Goal: Use online tool/utility

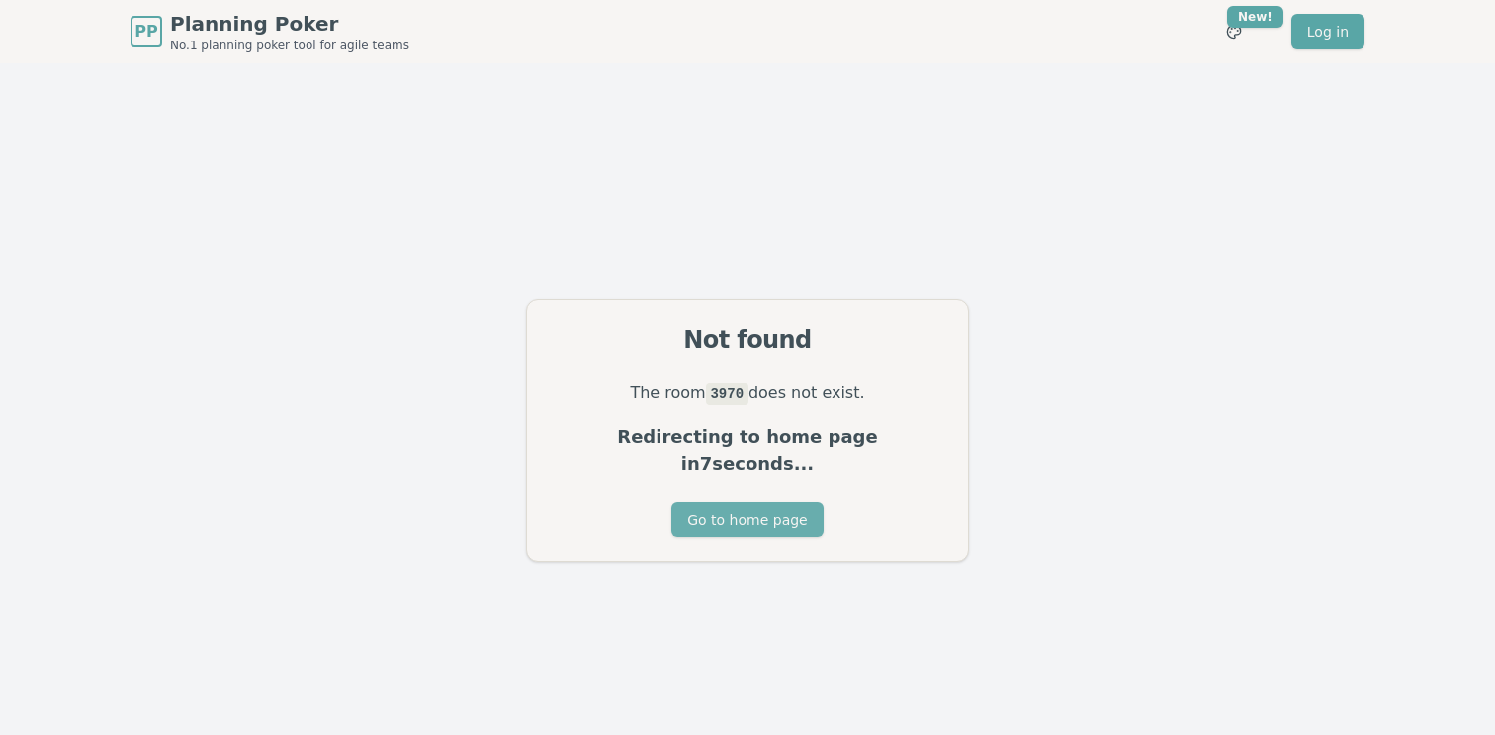
click at [778, 510] on button "Go to home page" at bounding box center [746, 520] width 151 height 36
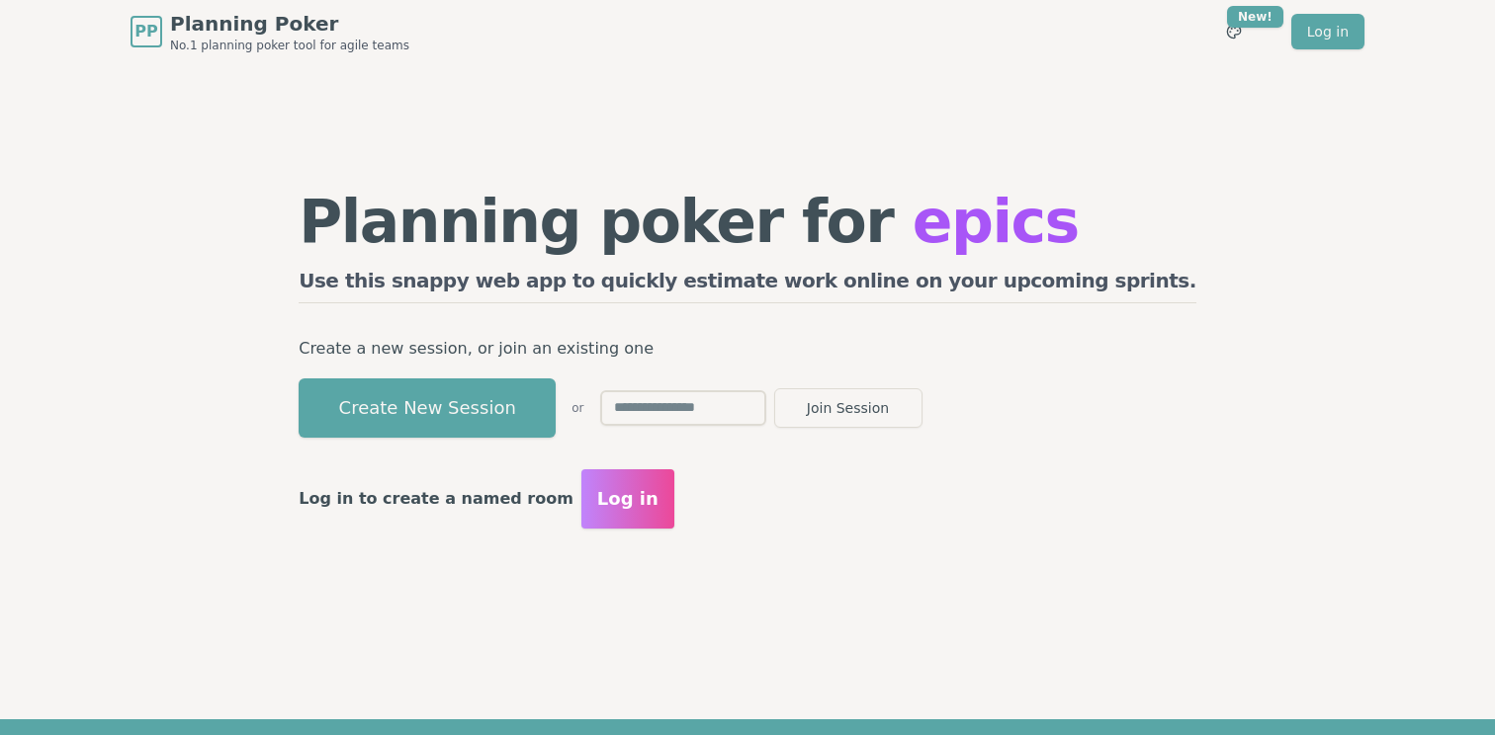
click at [766, 413] on input "text" at bounding box center [683, 408] width 166 height 36
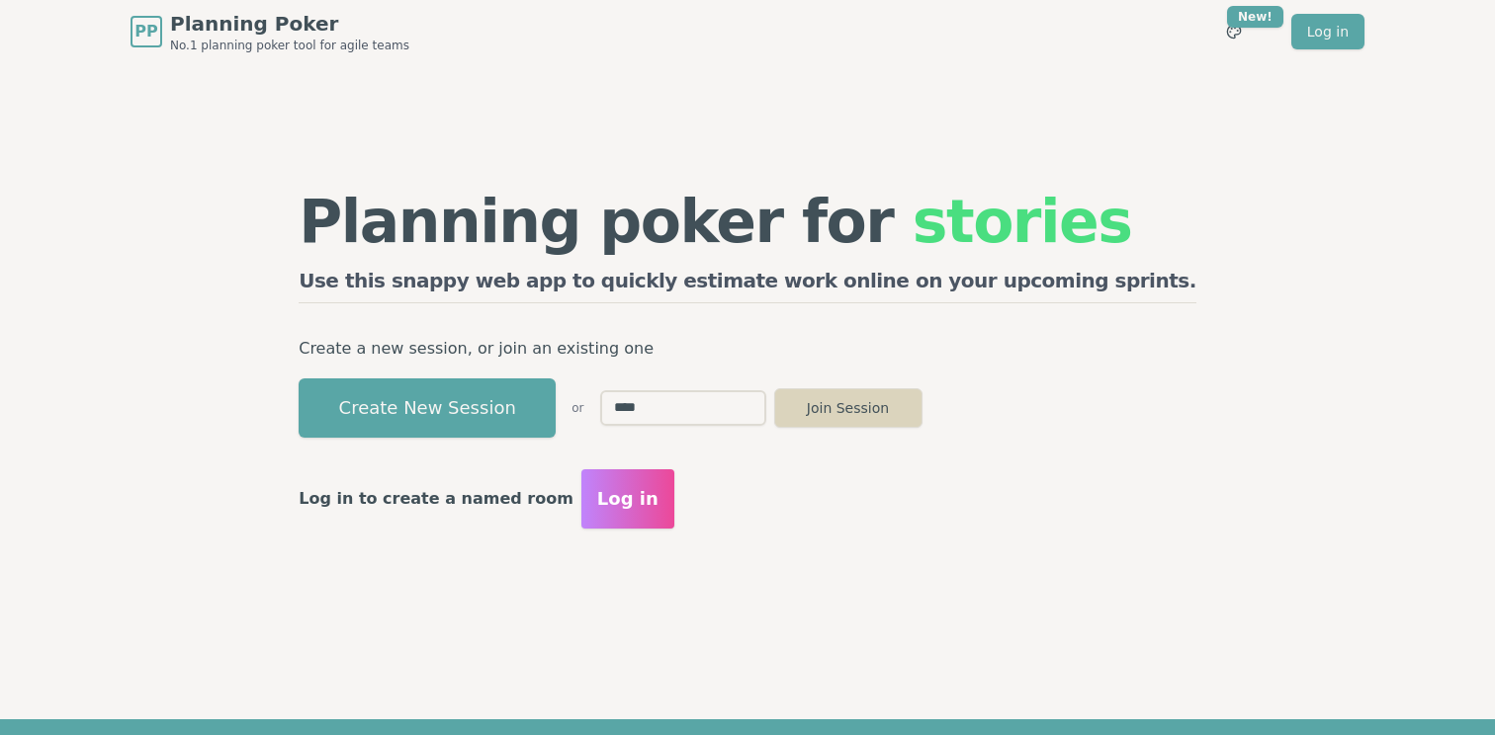
type input "****"
click at [922, 413] on button "Join Session" at bounding box center [848, 408] width 148 height 40
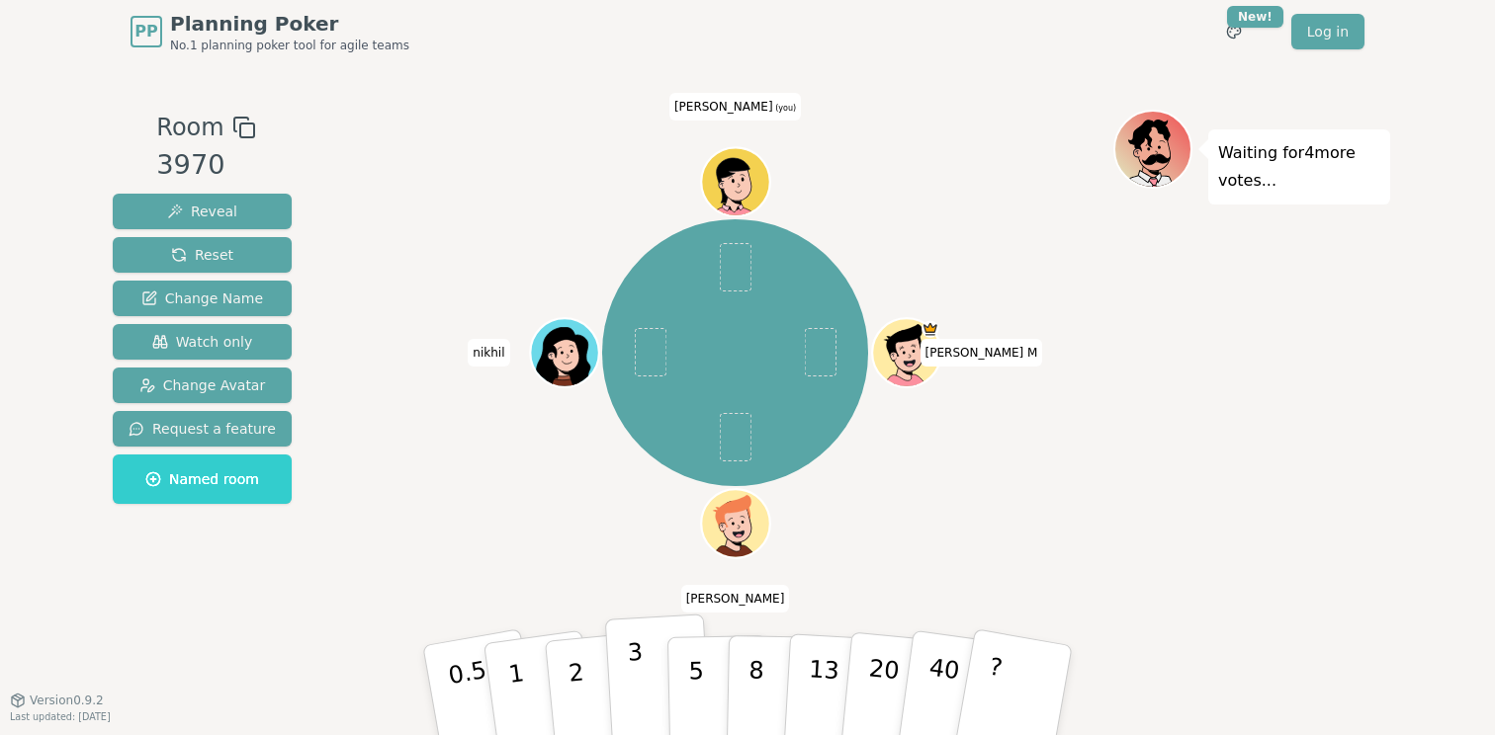
click at [653, 689] on button "3" at bounding box center [659, 691] width 108 height 154
click at [573, 661] on p "2" at bounding box center [578, 694] width 26 height 108
click at [629, 672] on p "3" at bounding box center [638, 693] width 22 height 108
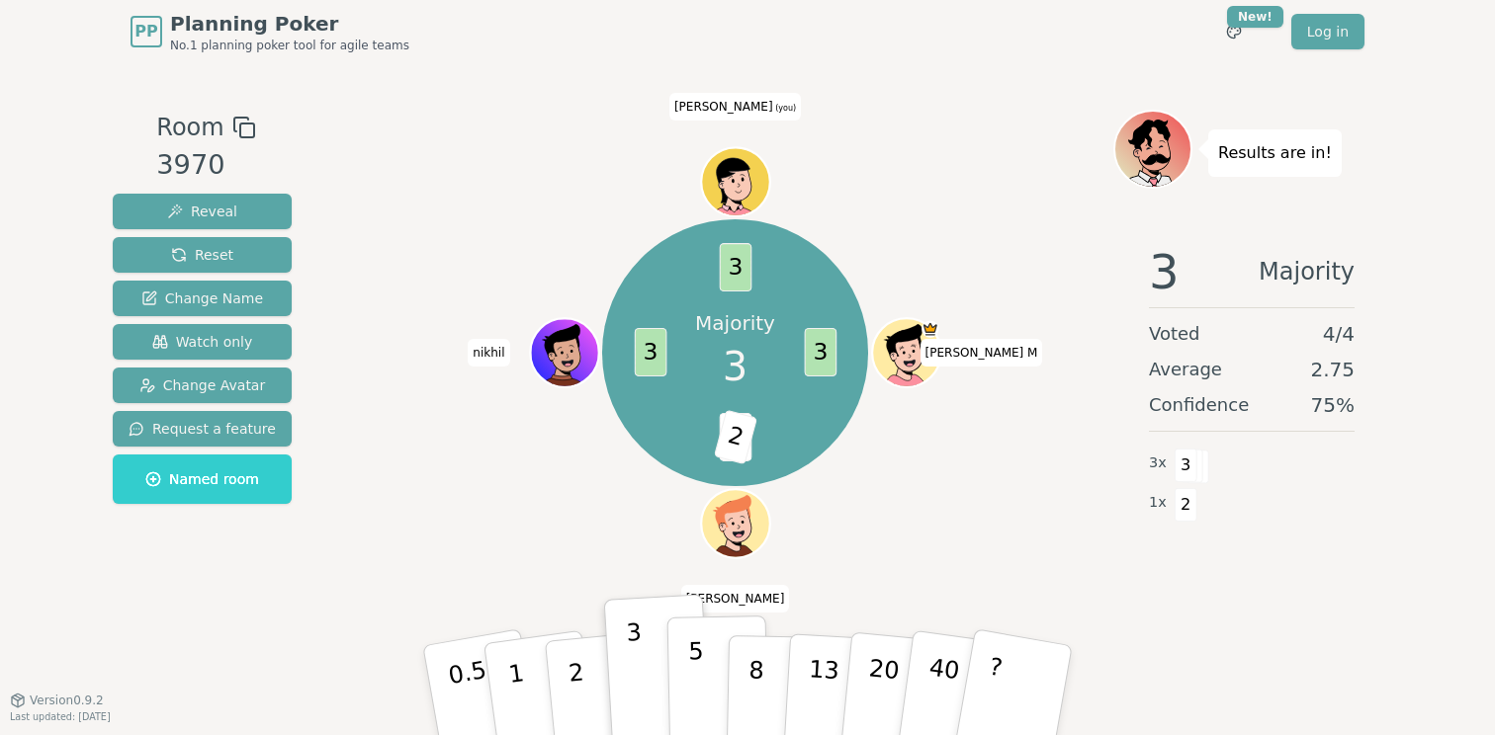
click at [694, 684] on p "5" at bounding box center [696, 691] width 17 height 107
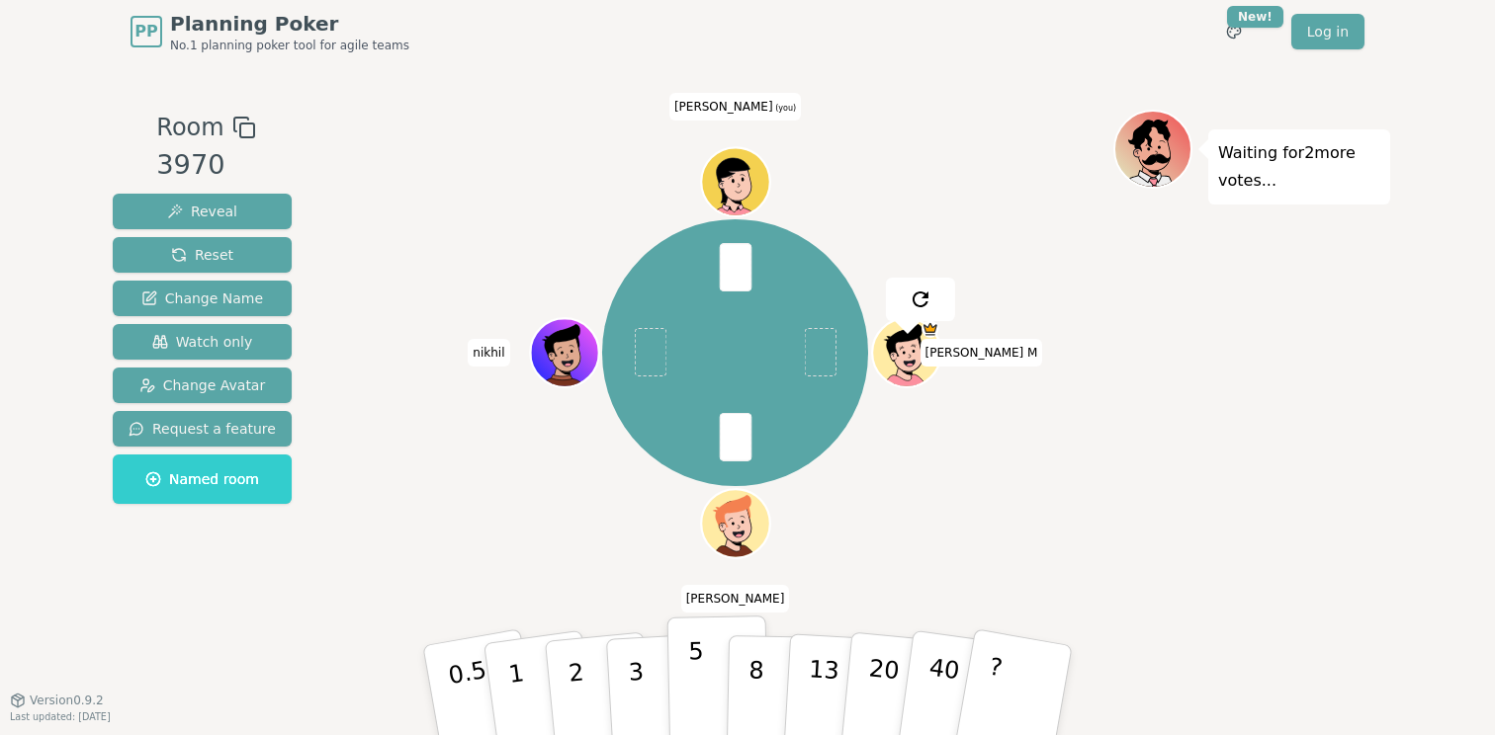
click at [704, 674] on button "5" at bounding box center [718, 691] width 102 height 150
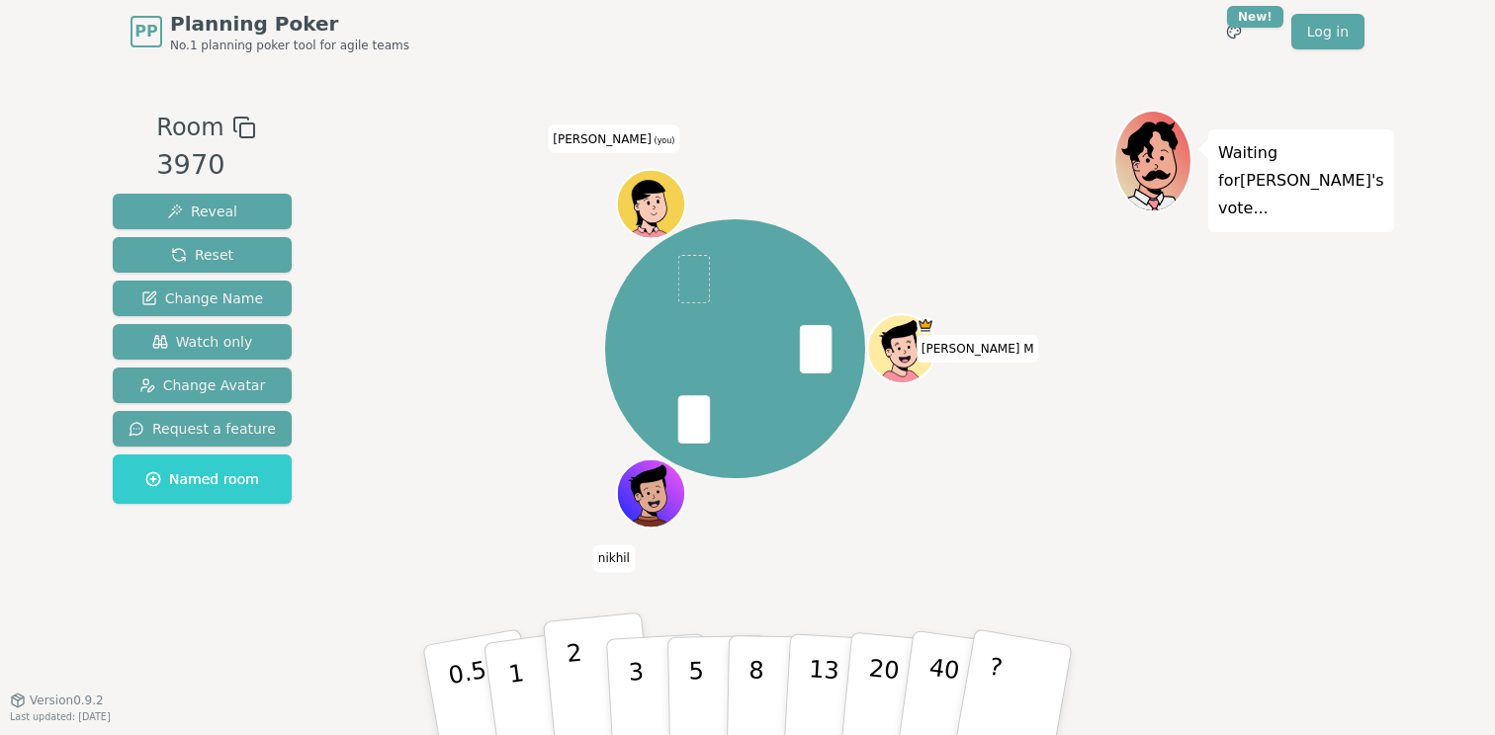
click at [578, 645] on p "2" at bounding box center [578, 694] width 26 height 108
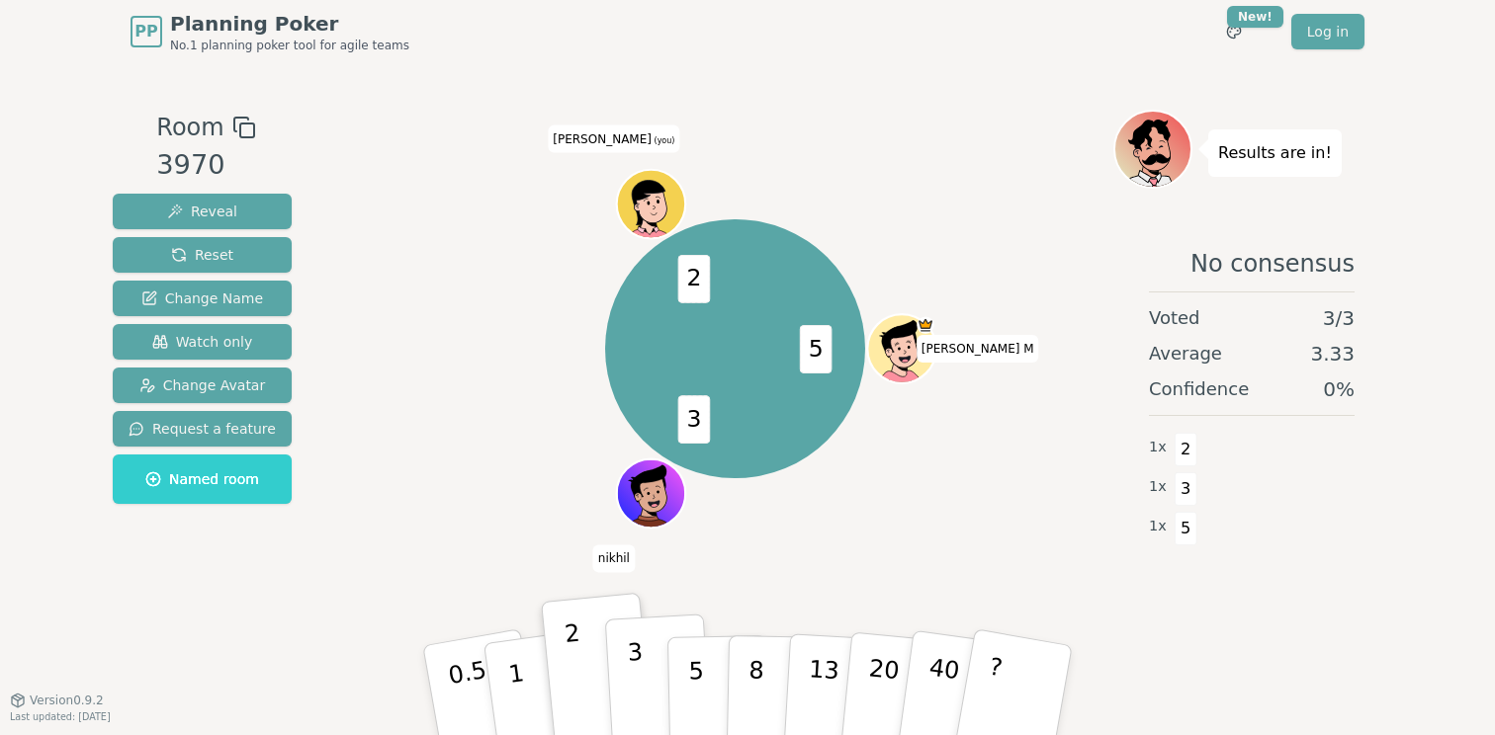
click at [635, 715] on p "3" at bounding box center [638, 693] width 22 height 108
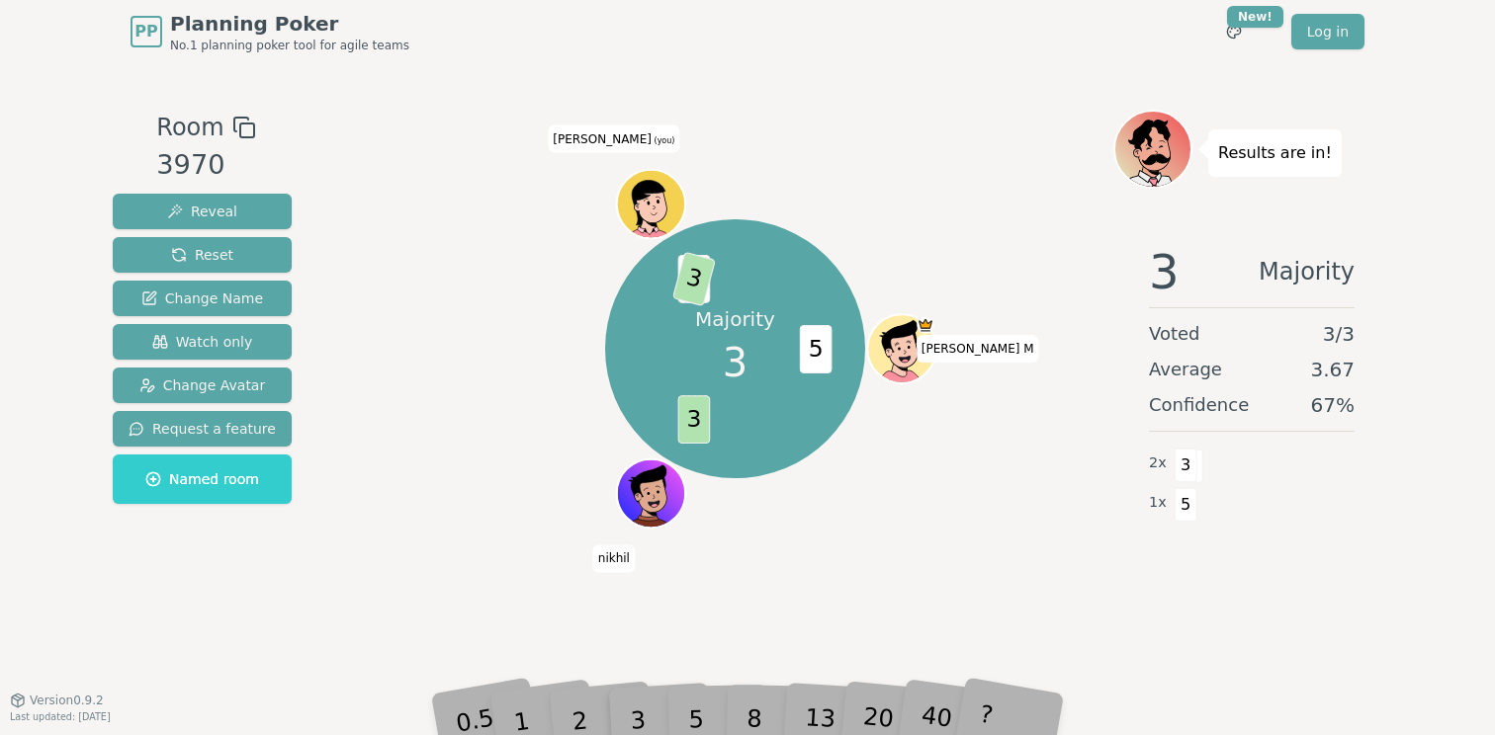
click at [695, 723] on div "5" at bounding box center [717, 690] width 60 height 70
click at [688, 710] on div "5" at bounding box center [717, 690] width 60 height 70
click at [706, 564] on div "Majority 3 5 3 2 3 Thilak M nikhil subha (you)" at bounding box center [735, 382] width 756 height 544
click at [707, 701] on div "5" at bounding box center [717, 690] width 60 height 70
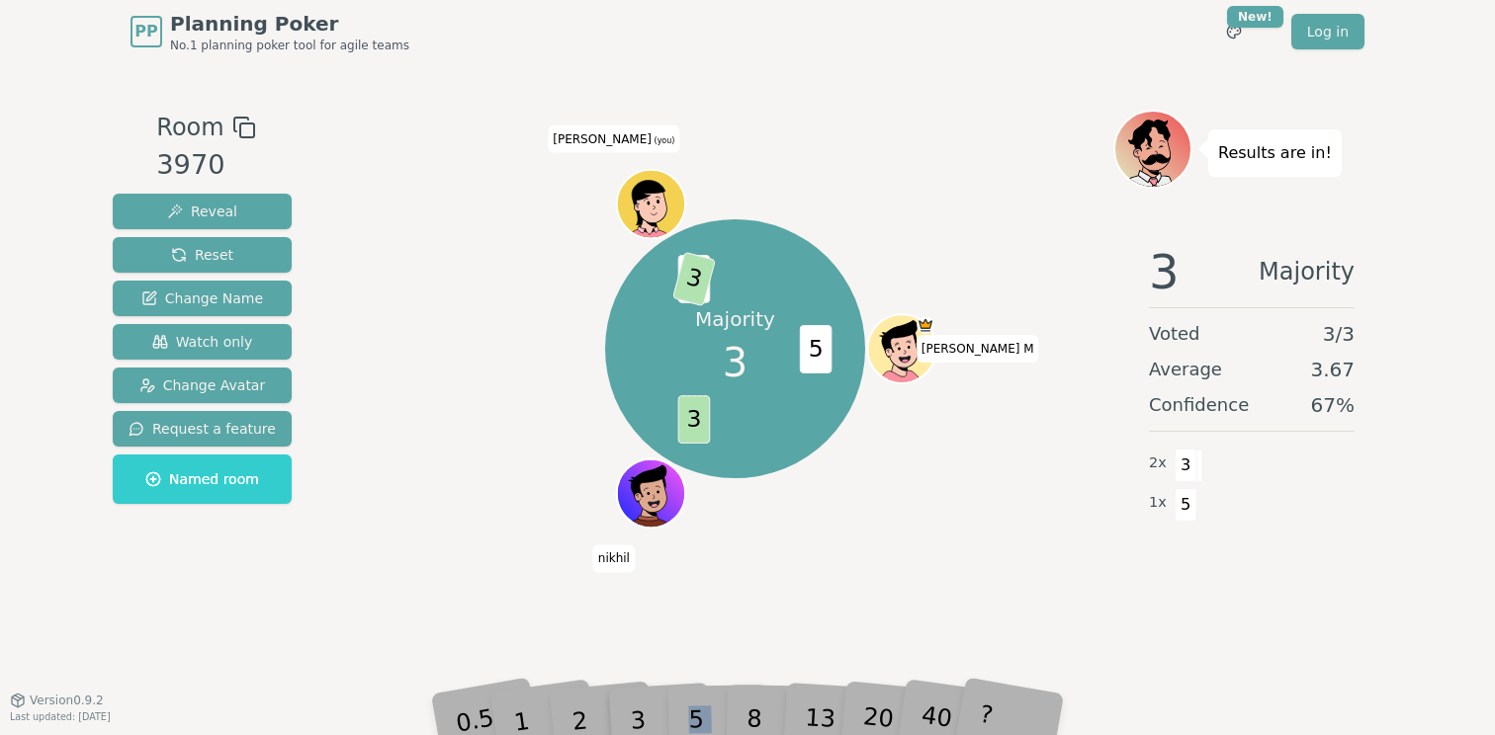
click at [707, 701] on div "5" at bounding box center [717, 690] width 60 height 70
click at [561, 312] on div "Majority 3 5 3 2 3 Thilak M nikhil subha (you)" at bounding box center [735, 348] width 756 height 407
click at [703, 267] on span "2" at bounding box center [694, 278] width 33 height 48
click at [738, 274] on span "3" at bounding box center [726, 278] width 43 height 55
click at [684, 698] on div "3" at bounding box center [658, 690] width 63 height 72
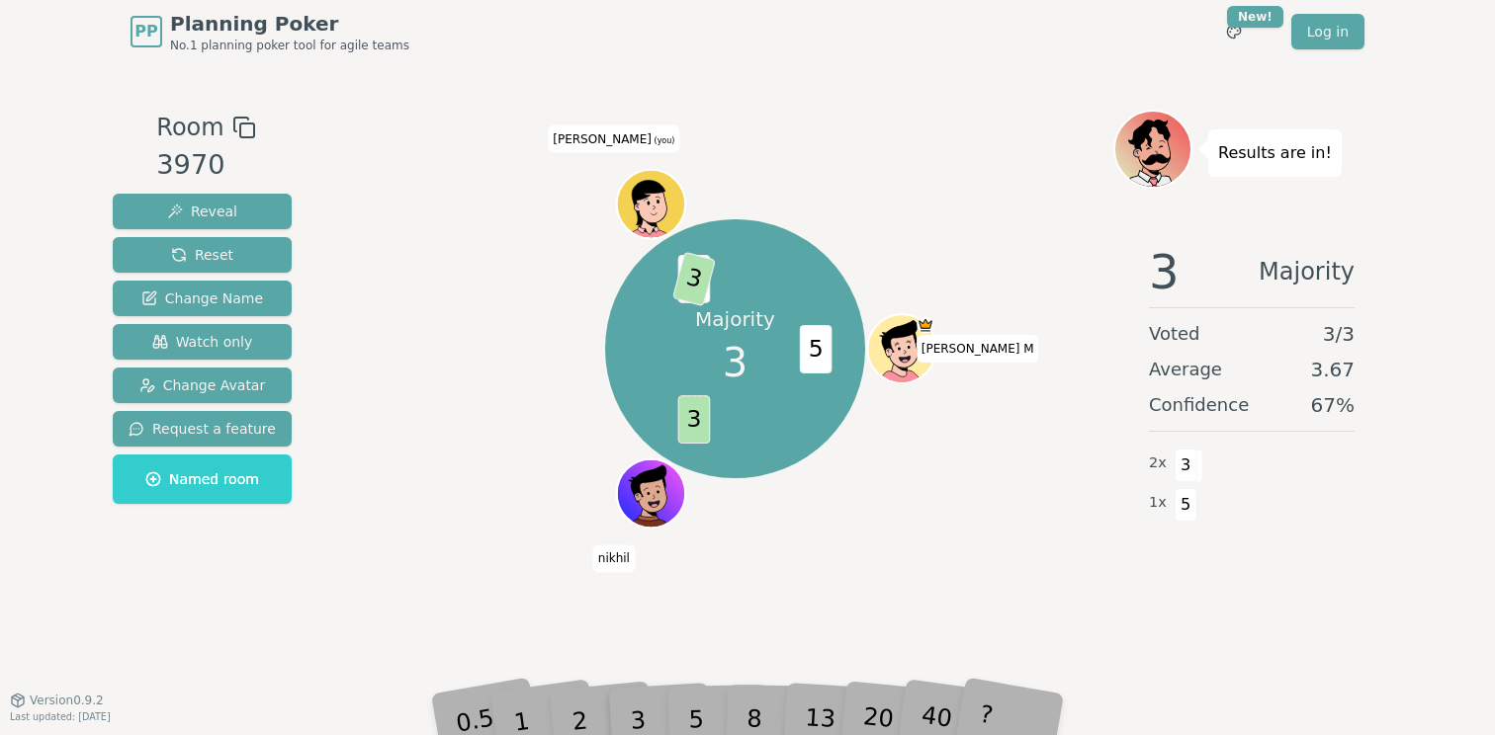
click at [684, 698] on div "3" at bounding box center [658, 690] width 63 height 72
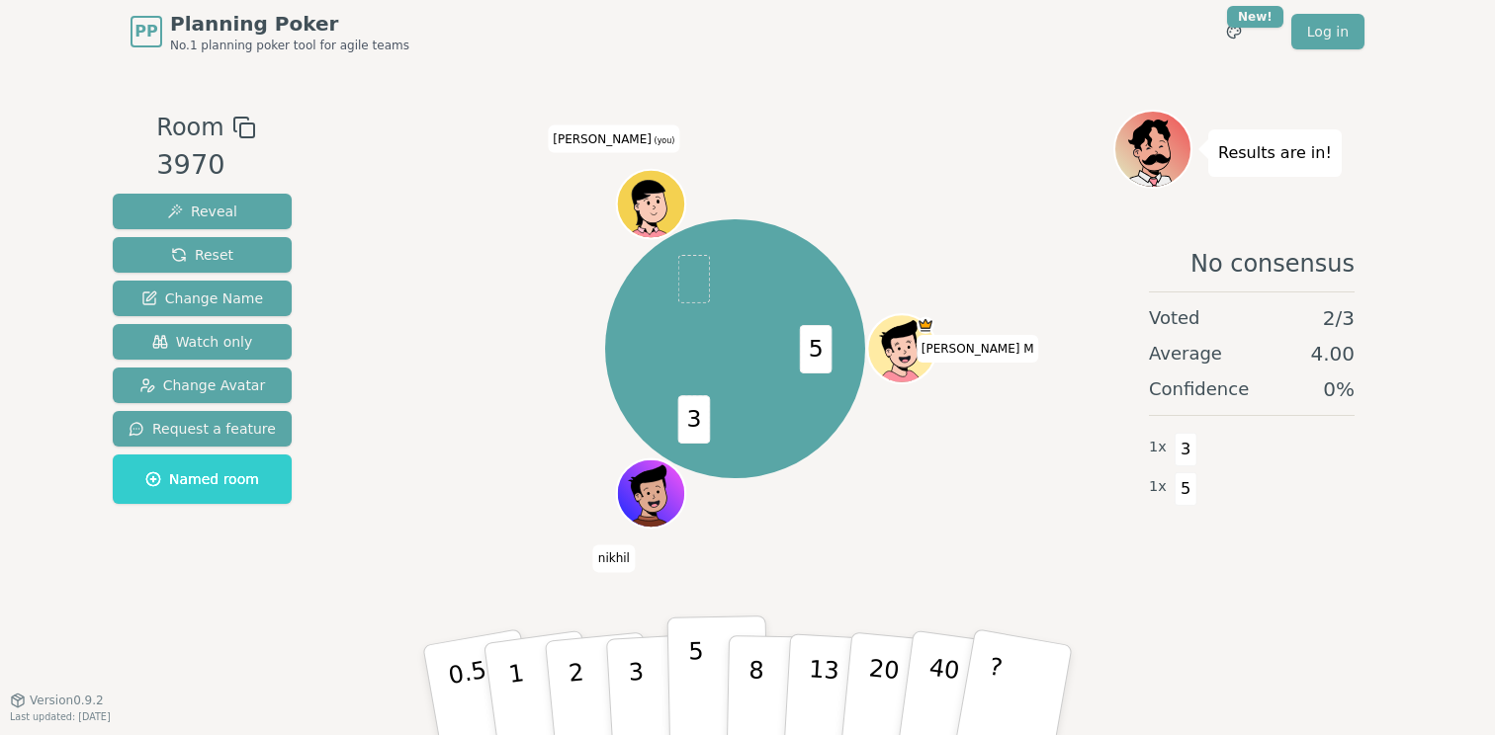
click at [699, 671] on p "5" at bounding box center [696, 691] width 17 height 107
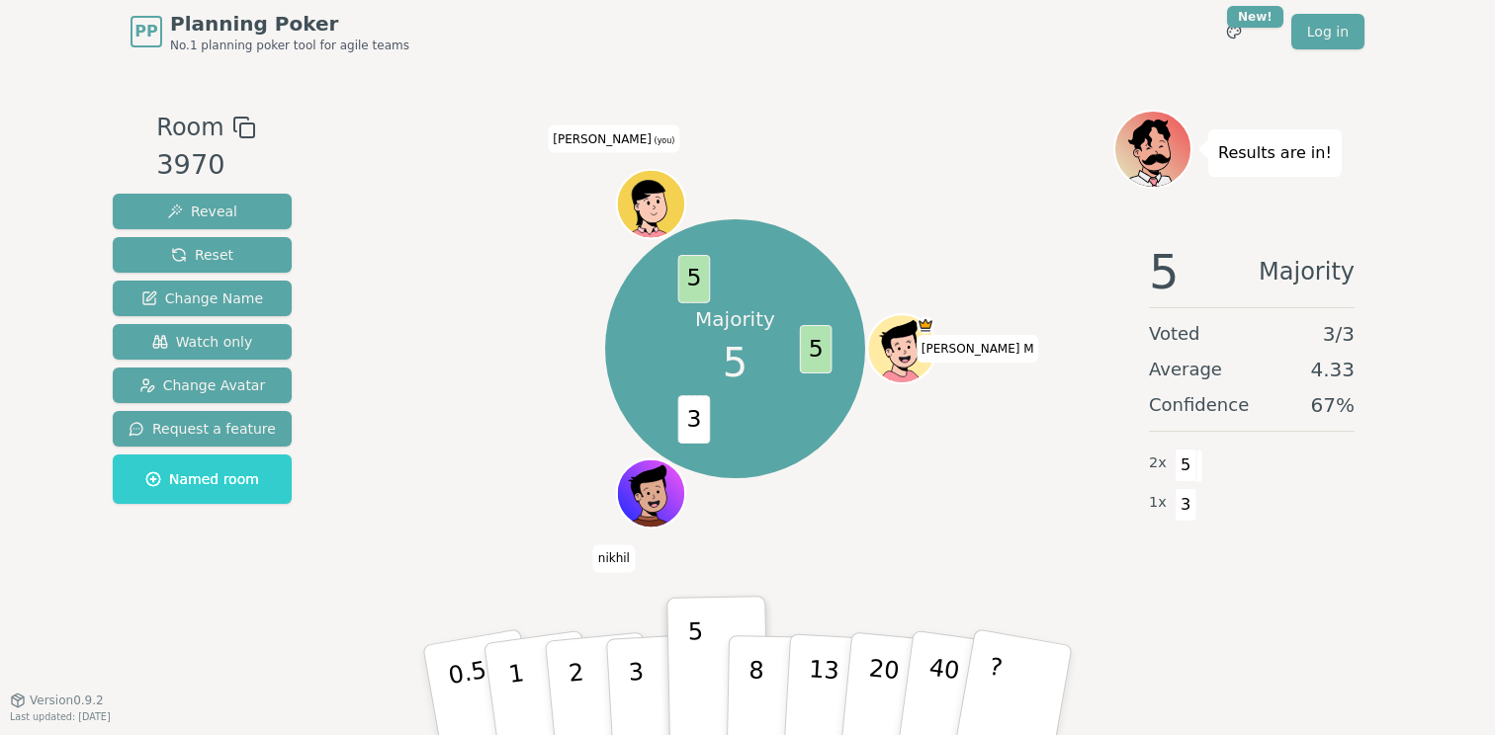
click at [504, 377] on div "Majority 5 5 3 5 Thilak M nikhil subha (you)" at bounding box center [735, 348] width 756 height 407
